Goal: Navigation & Orientation: Find specific page/section

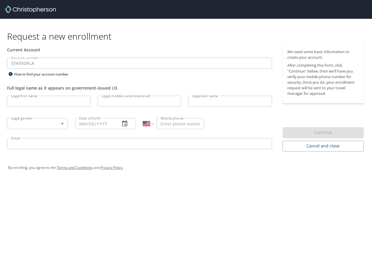
select select "US"
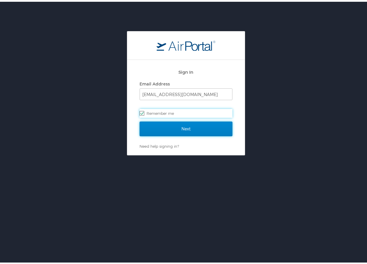
click at [188, 129] on input "Next" at bounding box center [186, 127] width 93 height 15
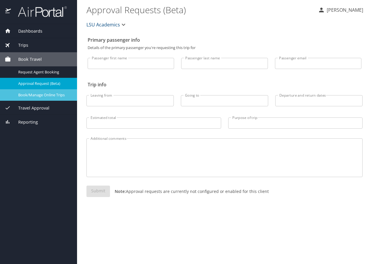
click at [49, 94] on span "Book/Manage Online Trips" at bounding box center [44, 95] width 52 height 6
